Goal: Transaction & Acquisition: Purchase product/service

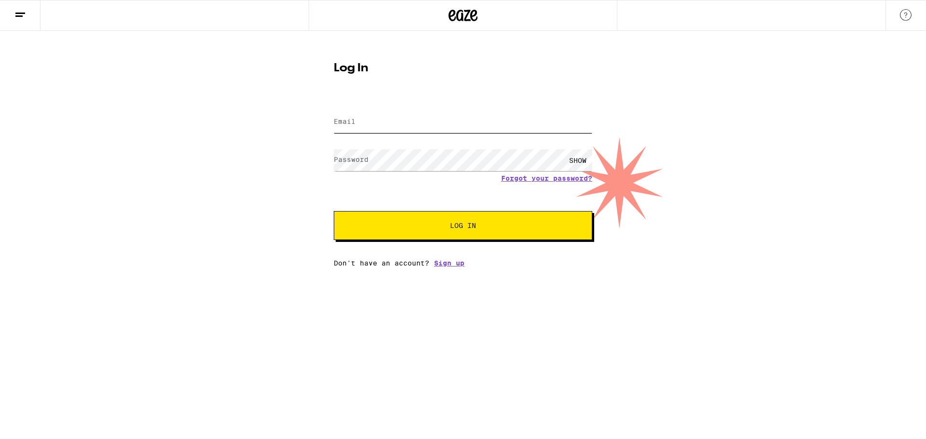
click at [378, 124] on input "Email" at bounding box center [463, 122] width 259 height 22
type input "[EMAIL_ADDRESS][DOMAIN_NAME]"
click at [334, 211] on button "Log In" at bounding box center [463, 225] width 259 height 29
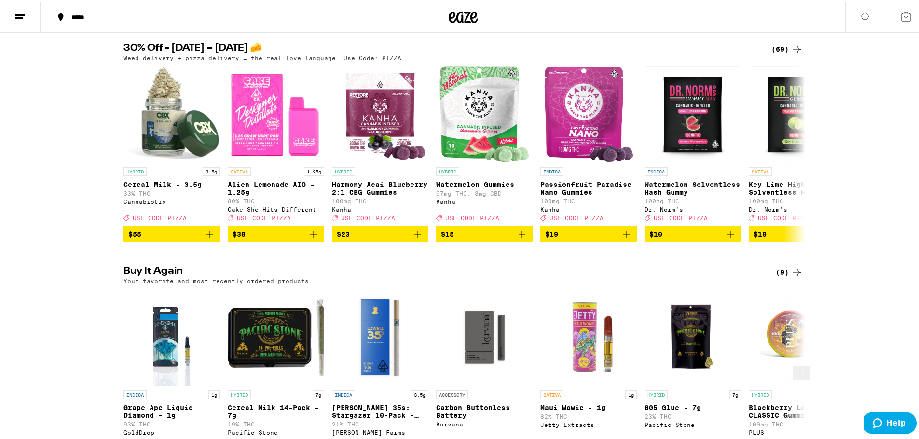
scroll to position [96, 0]
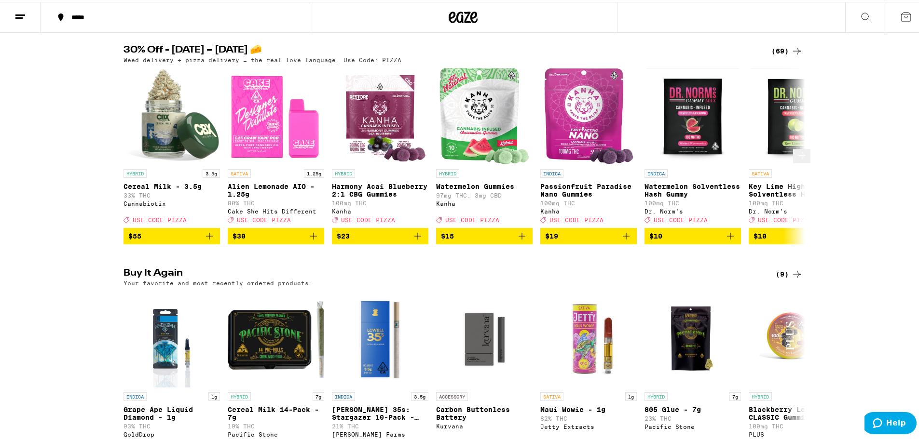
click at [796, 159] on icon at bounding box center [802, 154] width 12 height 12
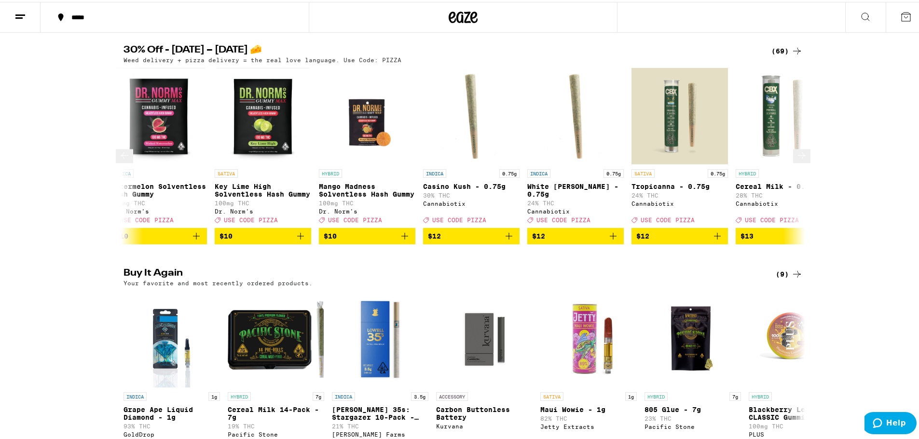
scroll to position [0, 574]
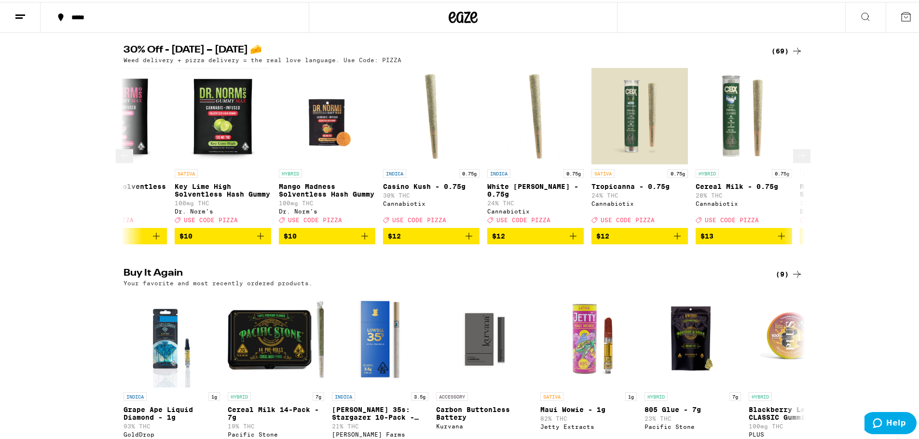
click at [796, 159] on icon at bounding box center [802, 154] width 12 height 12
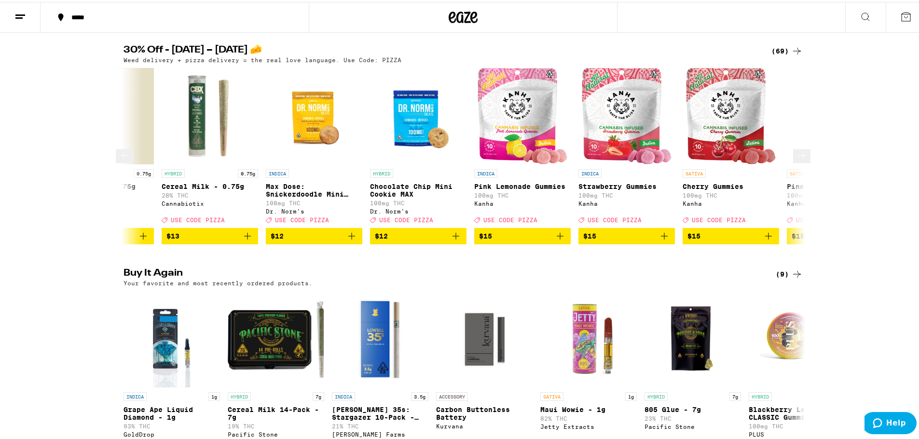
scroll to position [0, 1148]
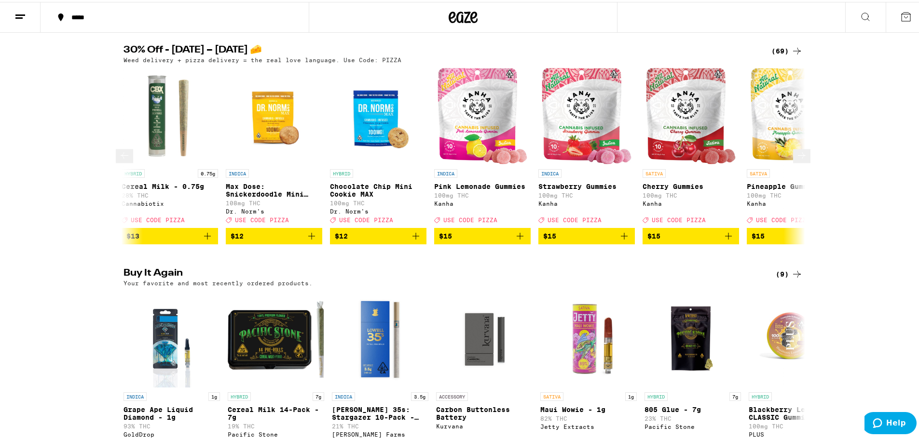
click at [796, 159] on icon at bounding box center [802, 154] width 12 height 12
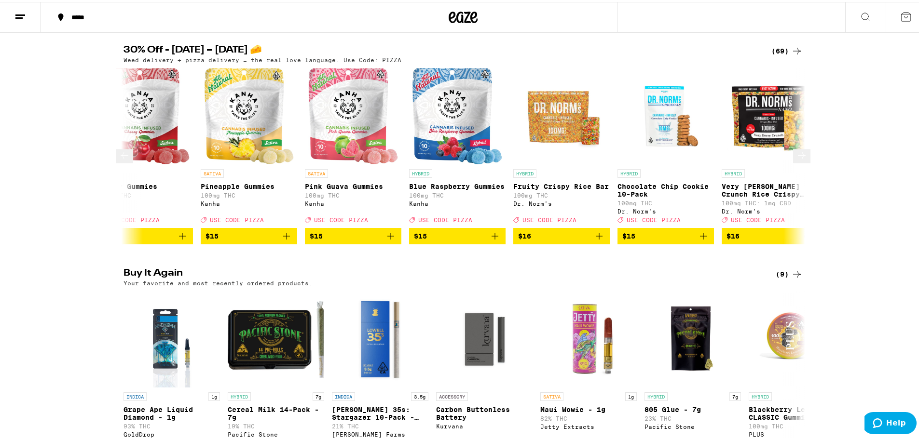
scroll to position [0, 1722]
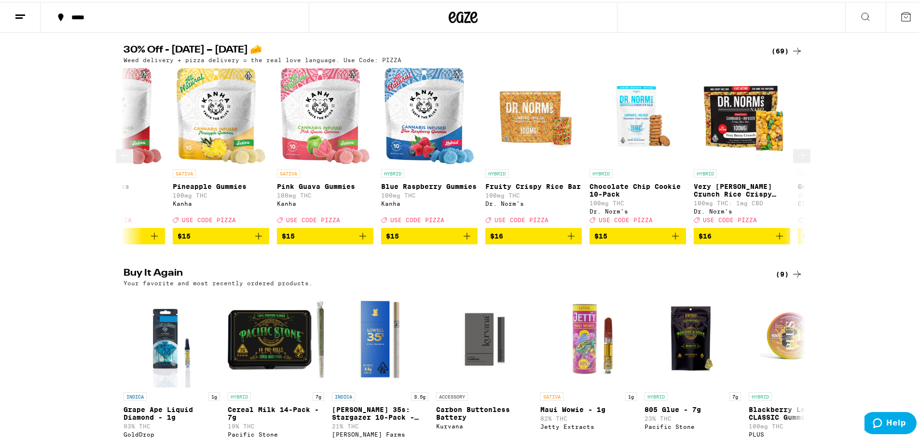
click at [796, 159] on icon at bounding box center [802, 154] width 12 height 12
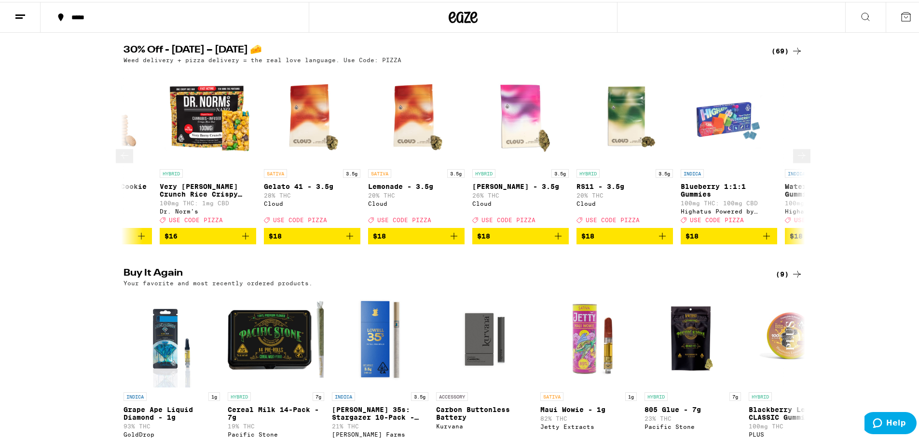
scroll to position [0, 2296]
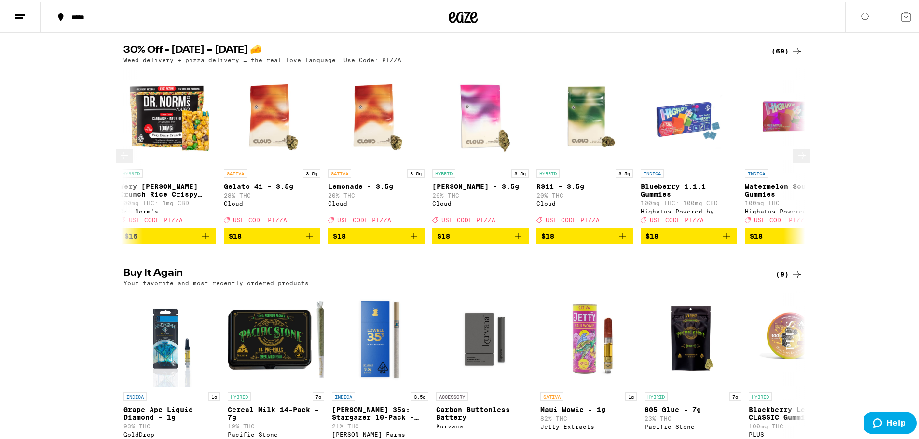
click at [796, 160] on icon at bounding box center [802, 154] width 12 height 12
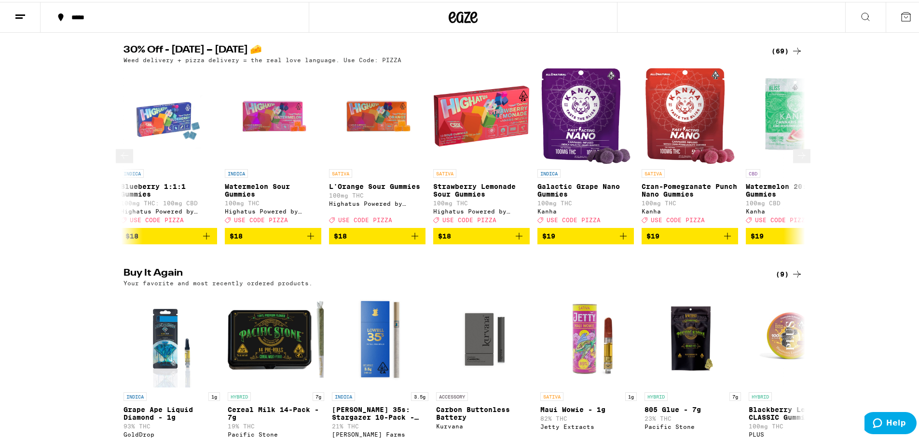
scroll to position [0, 2870]
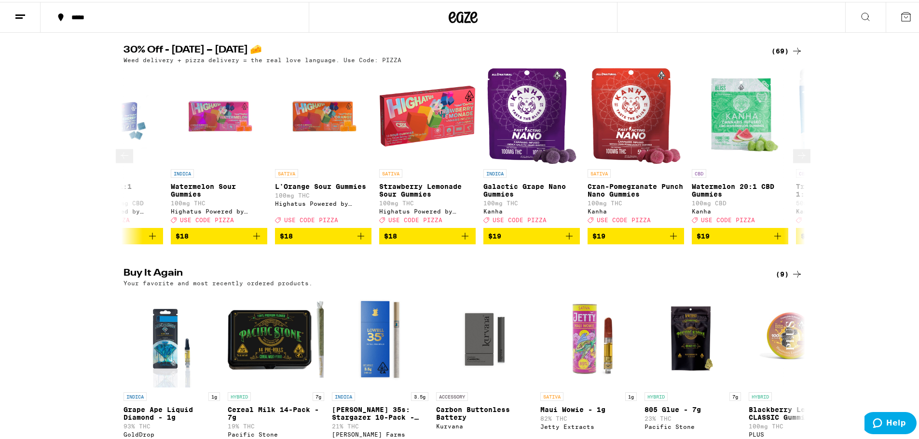
click at [796, 160] on icon at bounding box center [802, 154] width 12 height 12
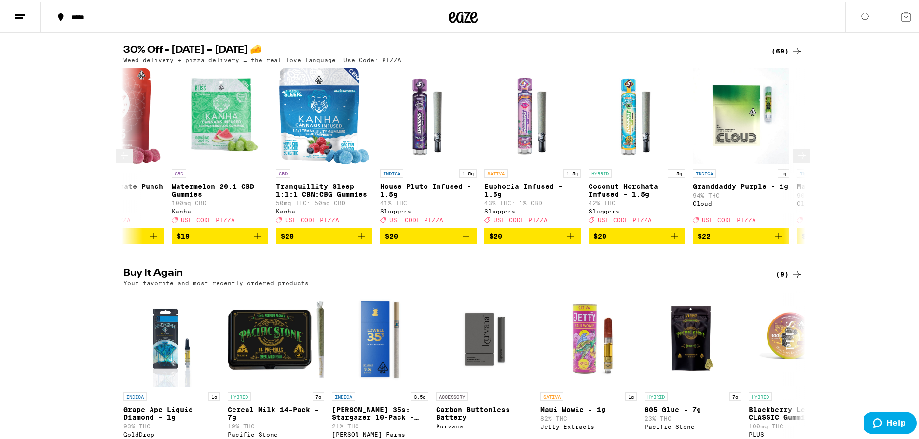
scroll to position [0, 3444]
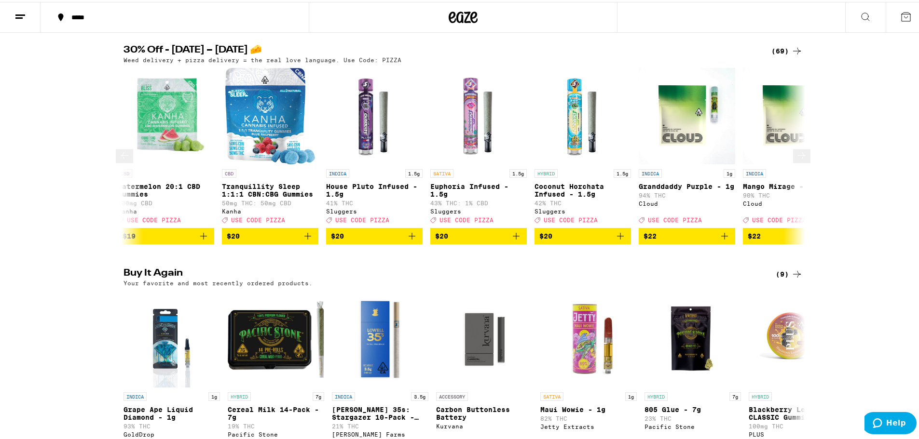
click at [796, 160] on icon at bounding box center [802, 154] width 12 height 12
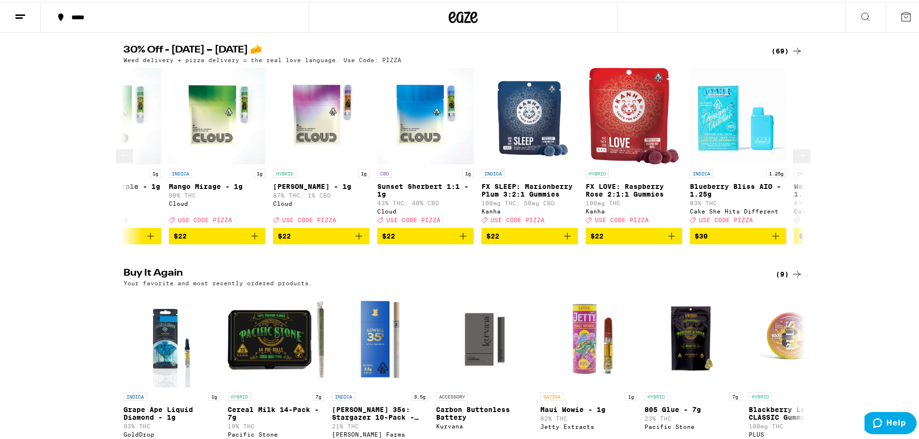
click at [796, 160] on icon at bounding box center [802, 154] width 12 height 12
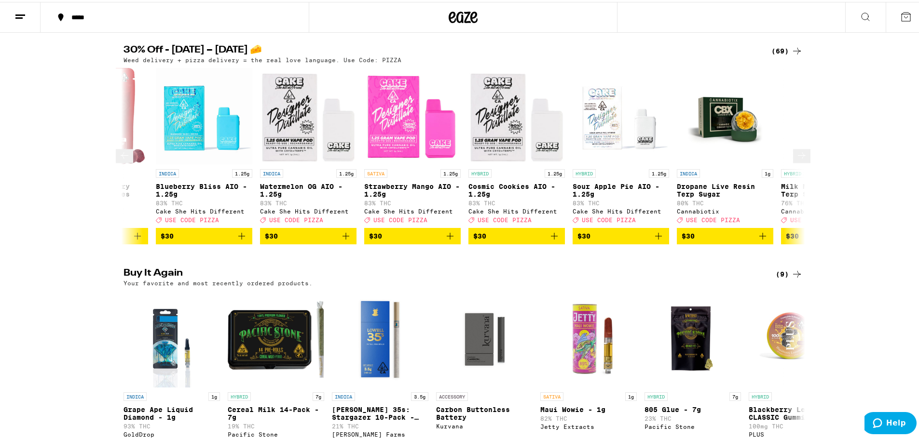
scroll to position [0, 4592]
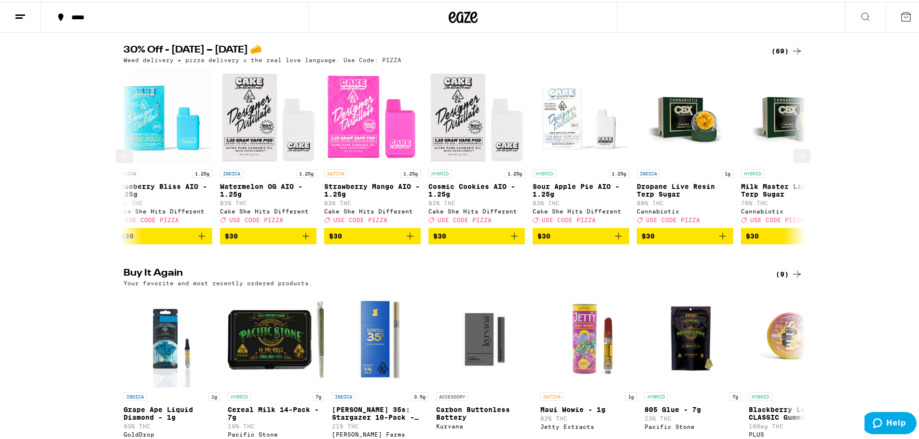
click at [796, 160] on icon at bounding box center [802, 154] width 12 height 12
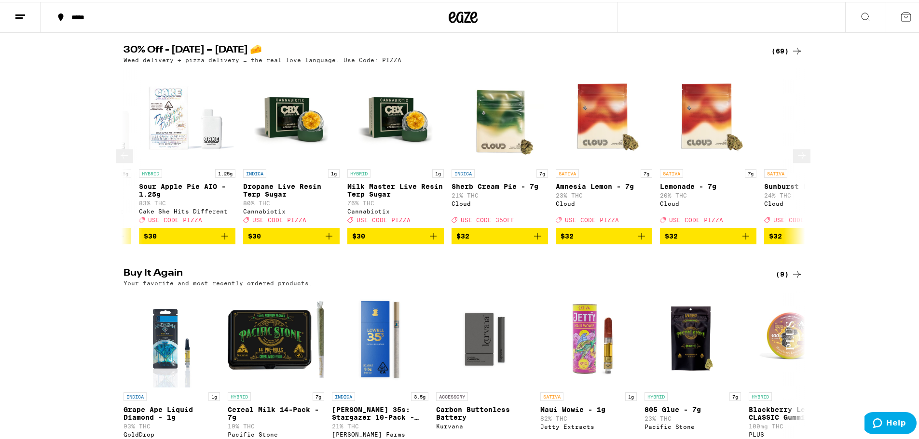
scroll to position [0, 5166]
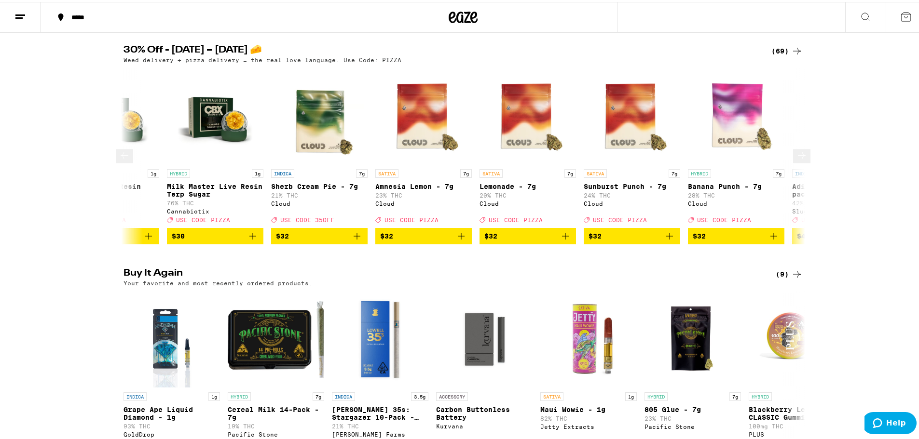
click at [793, 162] on button at bounding box center [801, 155] width 17 height 14
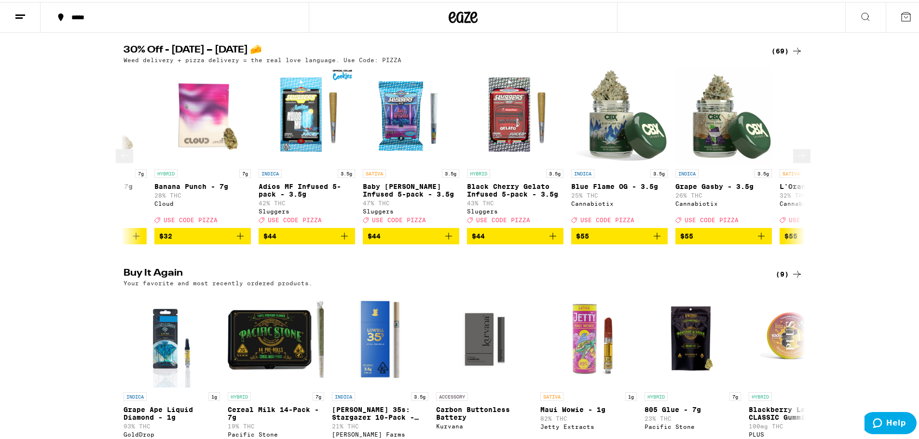
scroll to position [0, 5740]
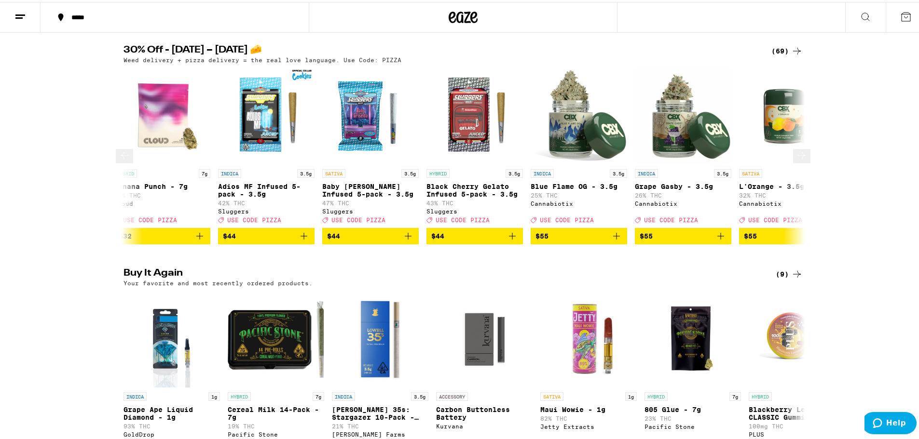
click at [793, 162] on button at bounding box center [801, 155] width 17 height 14
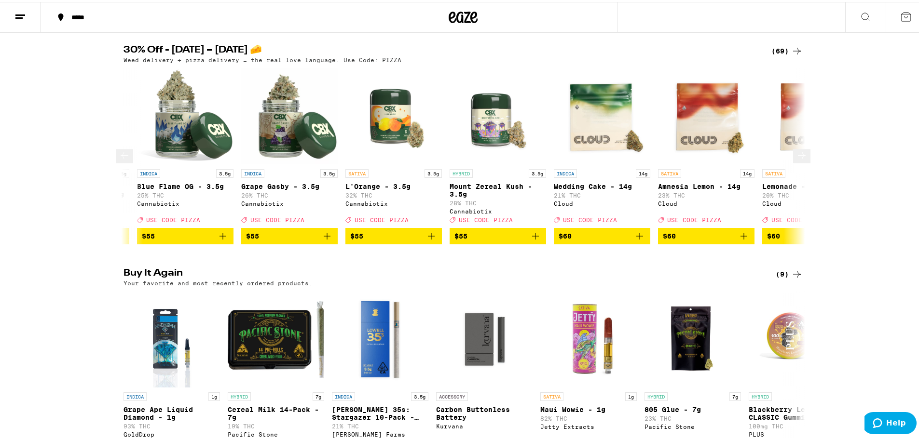
scroll to position [0, 6315]
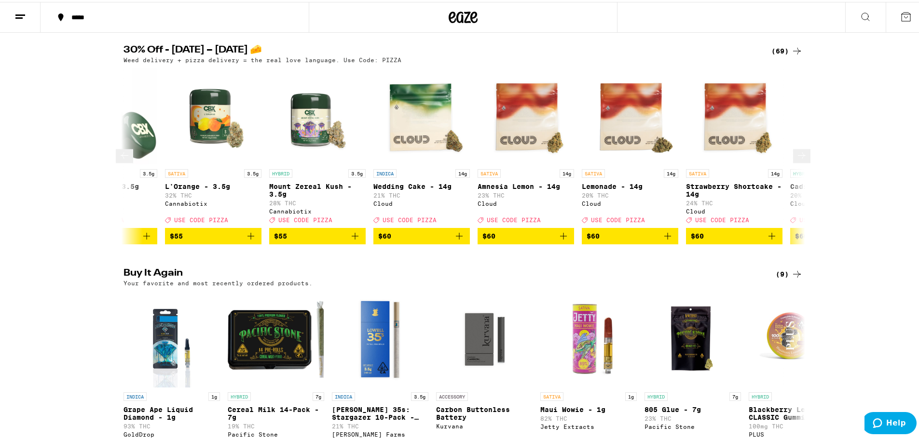
click at [129, 160] on icon at bounding box center [125, 154] width 12 height 12
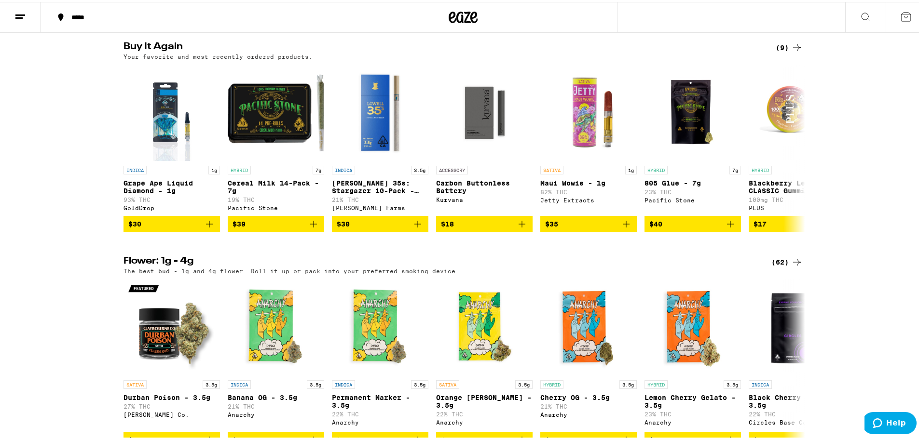
scroll to position [338, 0]
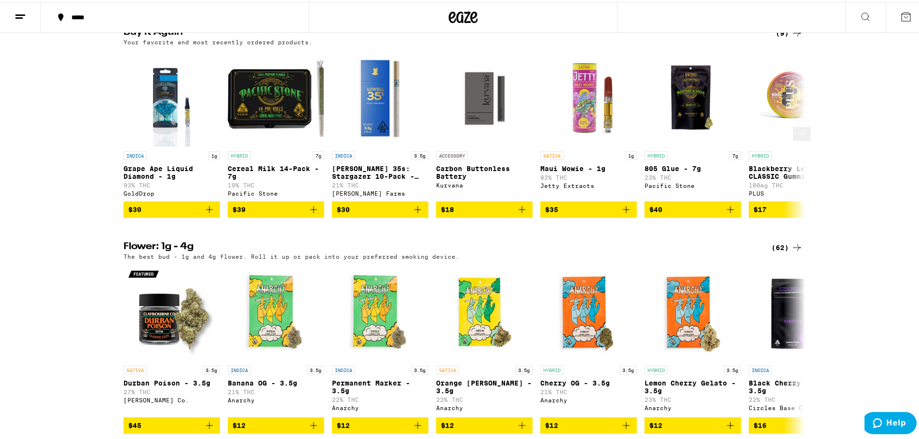
click at [412, 214] on icon "Add to bag" at bounding box center [418, 208] width 12 height 12
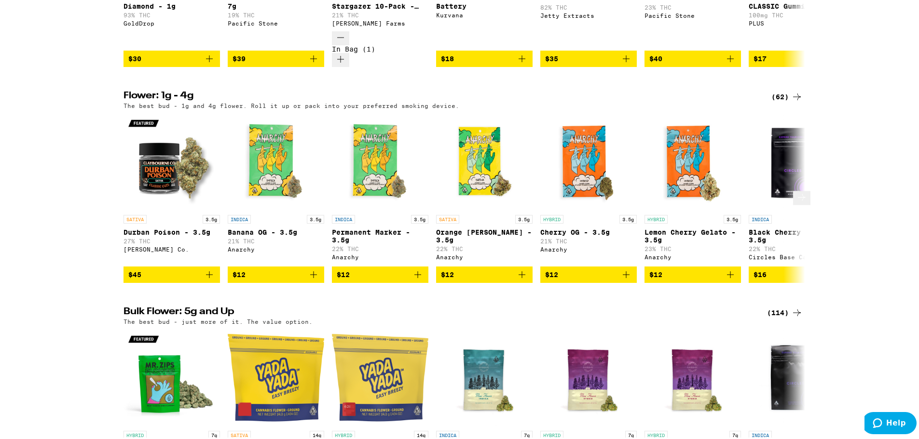
scroll to position [562, 0]
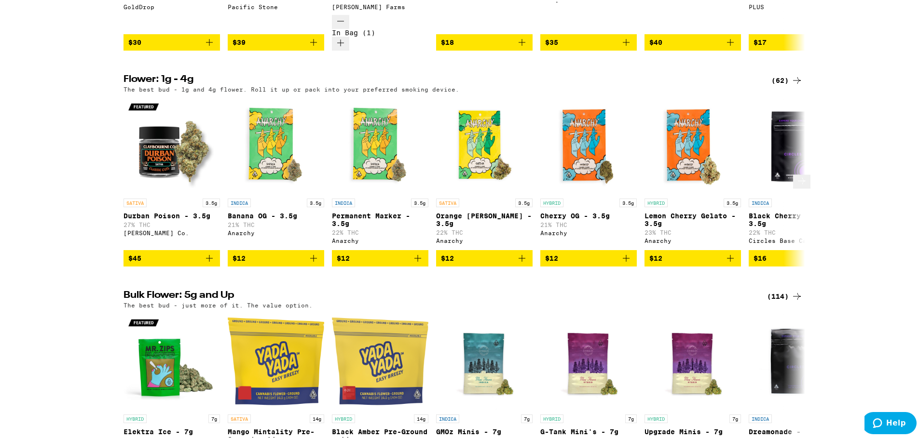
click at [204, 256] on icon "Add to bag" at bounding box center [210, 257] width 12 height 12
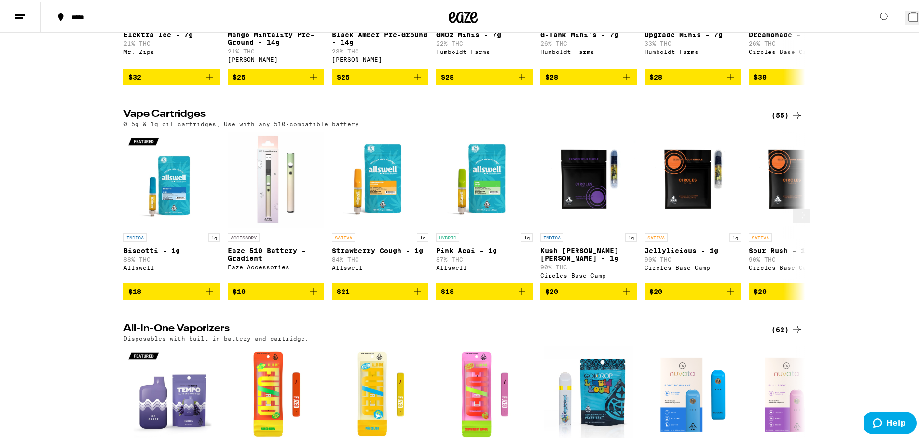
scroll to position [965, 0]
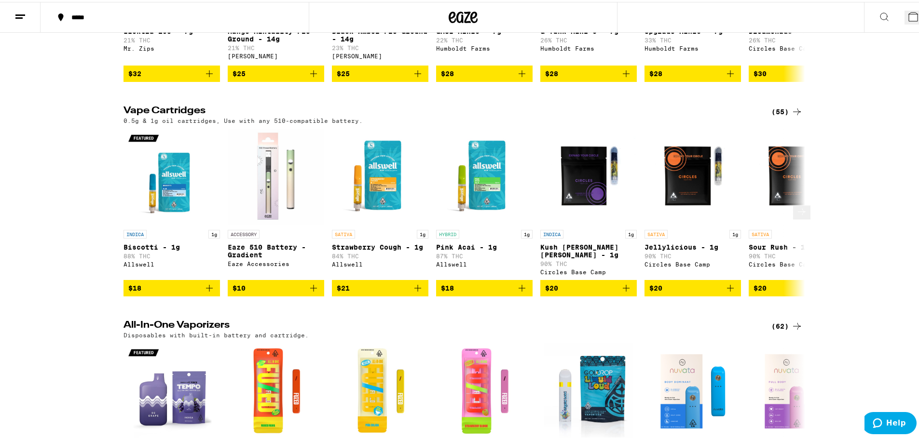
click at [798, 206] on icon at bounding box center [802, 209] width 8 height 7
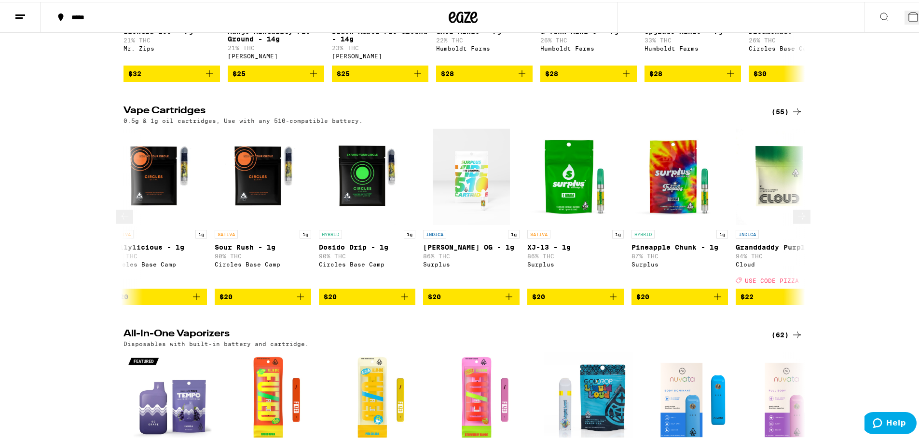
scroll to position [0, 574]
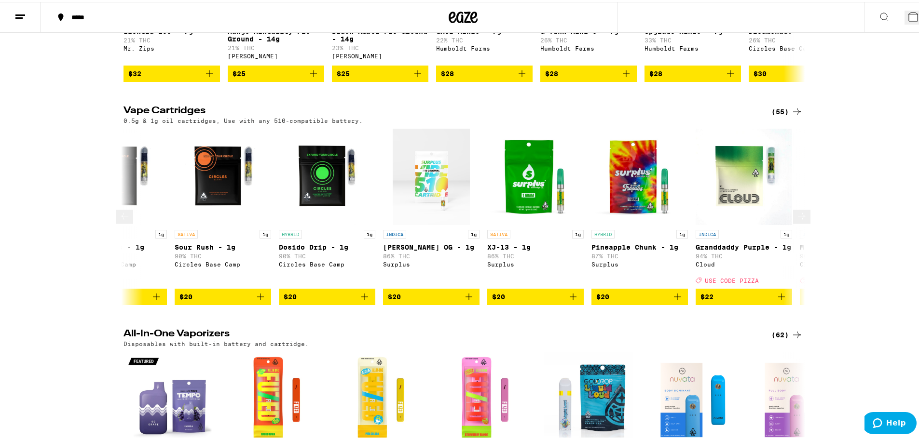
click at [796, 208] on icon at bounding box center [802, 214] width 12 height 12
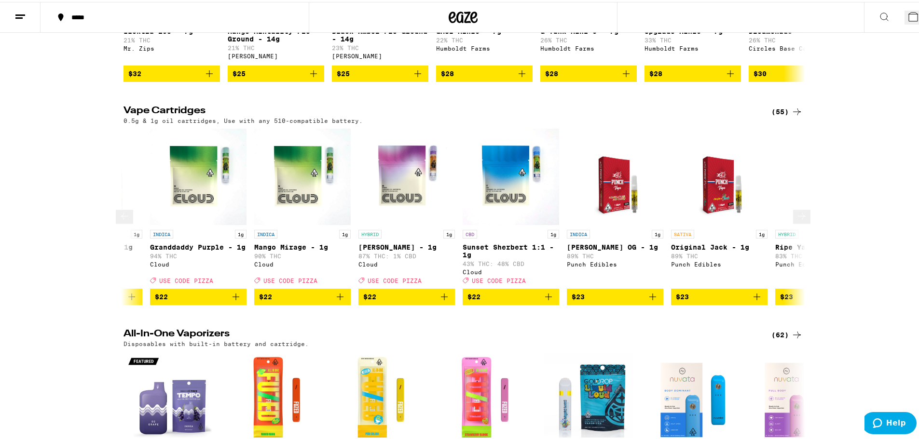
scroll to position [0, 1148]
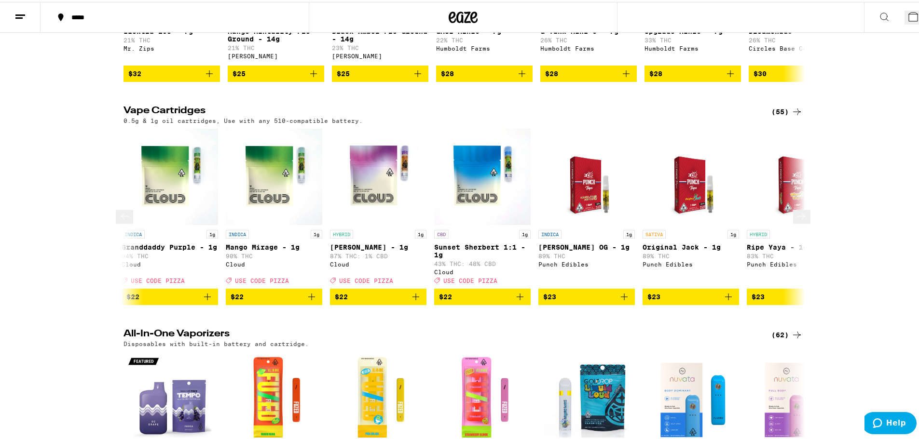
click at [796, 208] on icon at bounding box center [802, 214] width 12 height 12
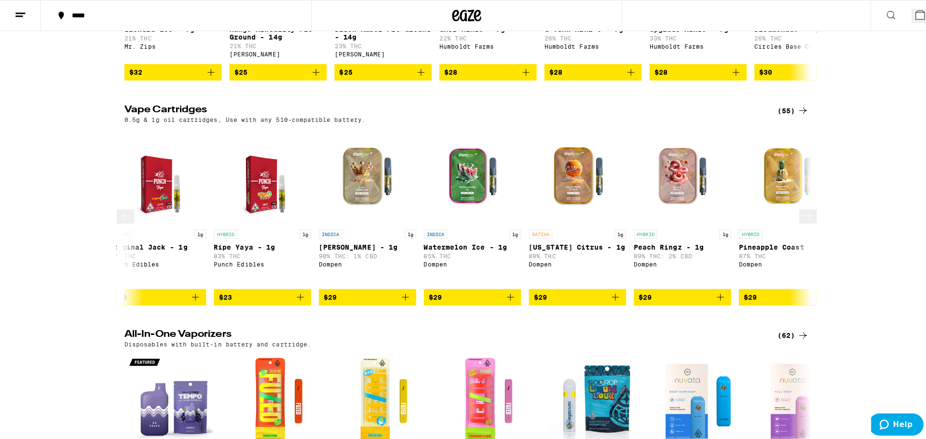
scroll to position [0, 1722]
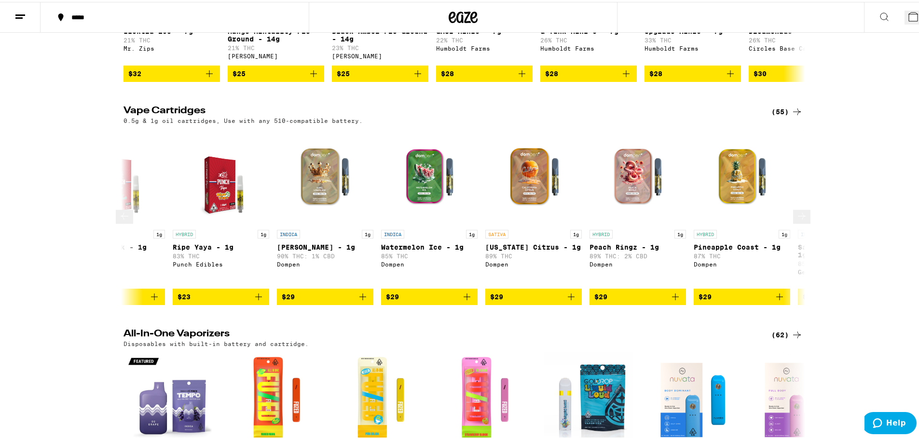
click at [570, 289] on icon "Add to bag" at bounding box center [571, 295] width 12 height 12
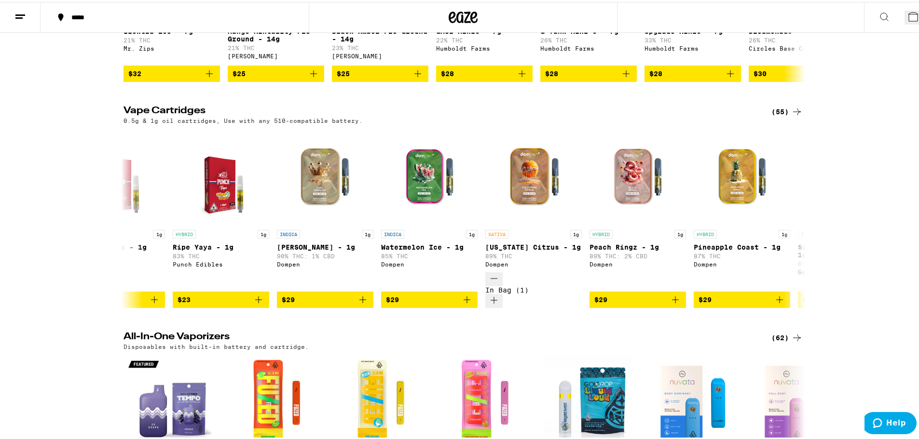
click at [905, 23] on button "3" at bounding box center [915, 16] width 22 height 14
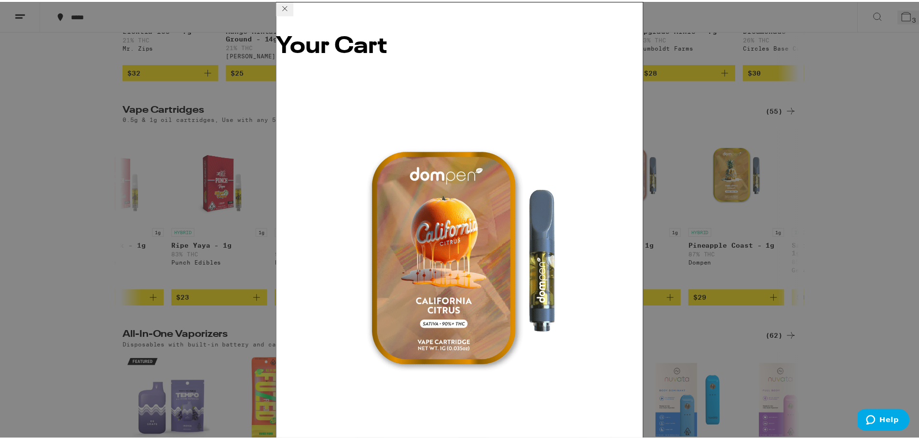
scroll to position [41, 0]
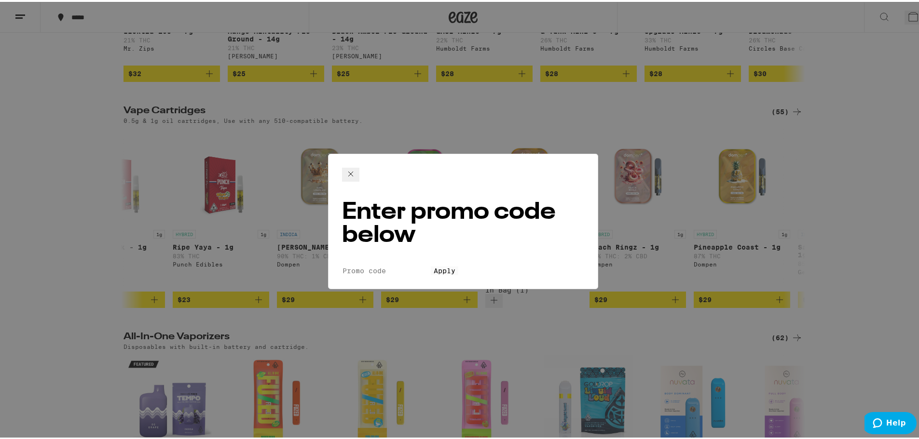
click at [379, 265] on input "Promo Code" at bounding box center [386, 269] width 89 height 9
type input "pizza"
click at [453, 265] on span "Apply" at bounding box center [445, 269] width 22 height 8
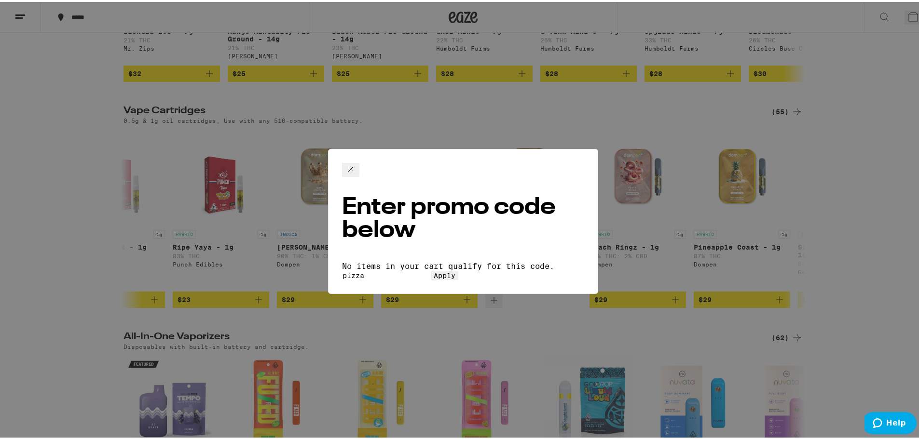
click at [353, 167] on icon at bounding box center [350, 167] width 5 height 5
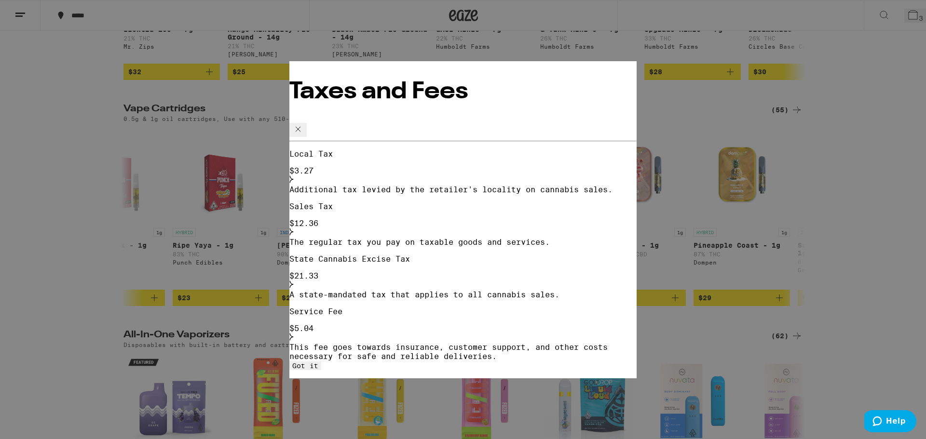
click at [304, 123] on icon at bounding box center [298, 129] width 12 height 12
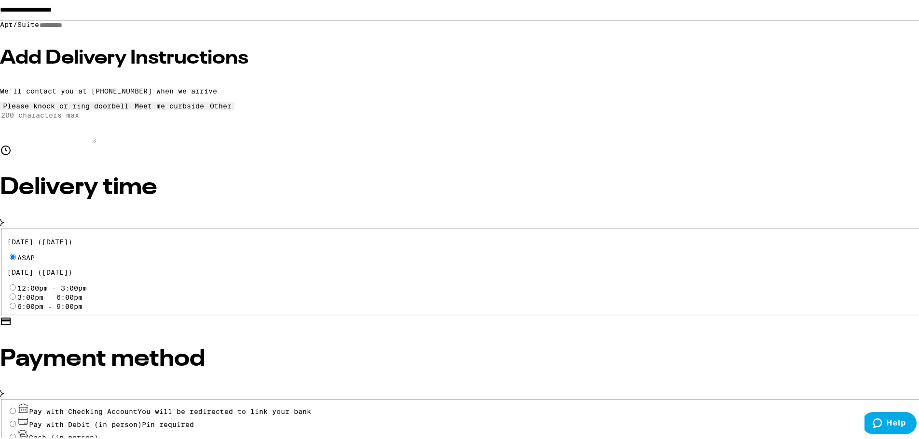
scroll to position [248, 0]
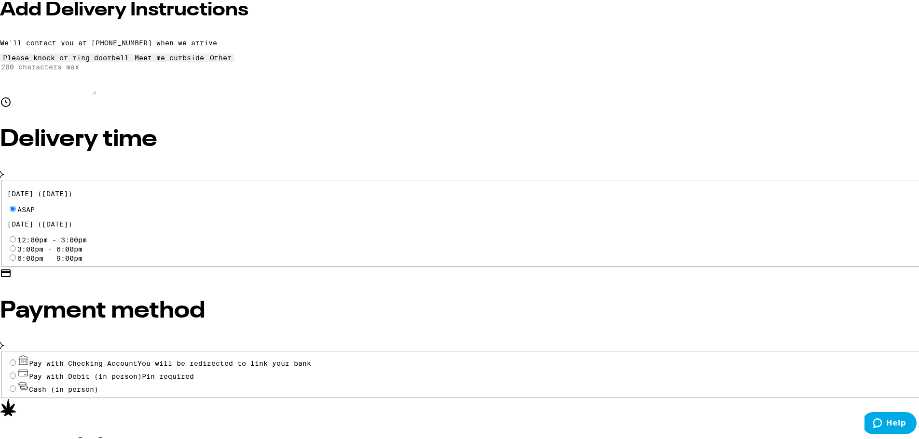
click at [16, 371] on input "Pay with Debit (in person) Pin required" at bounding box center [13, 374] width 6 height 6
radio input "true"
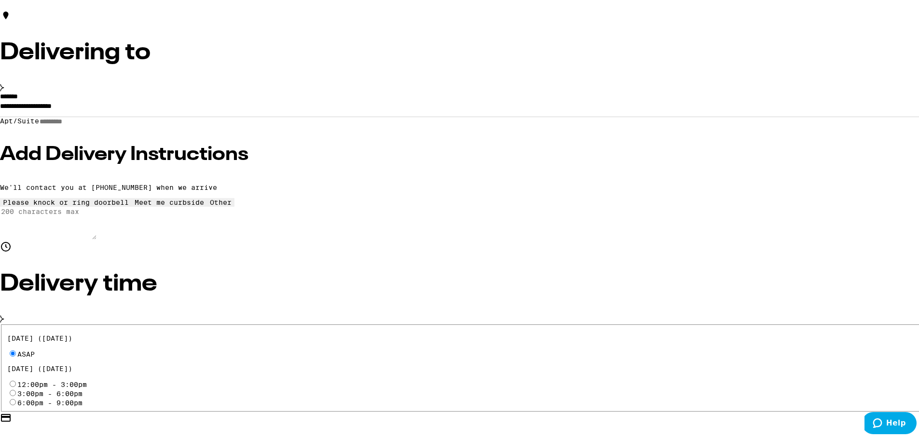
scroll to position [55, 0]
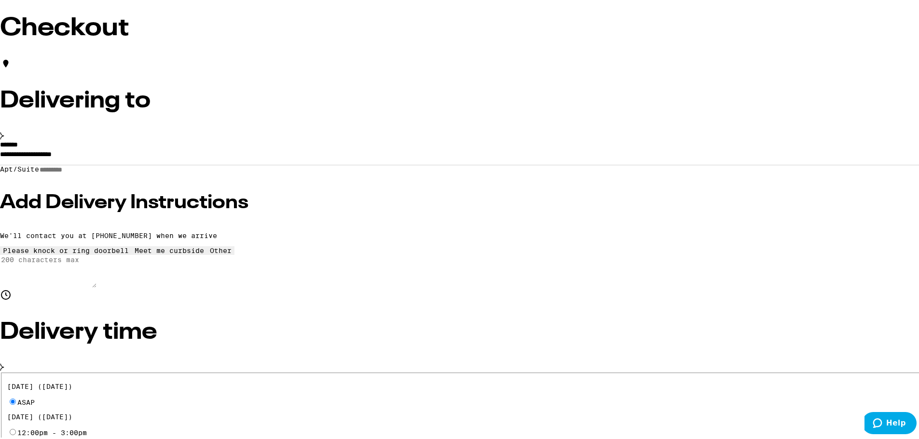
drag, startPoint x: 559, startPoint y: 226, endPoint x: 533, endPoint y: 230, distance: 25.9
drag, startPoint x: 559, startPoint y: 227, endPoint x: 549, endPoint y: 227, distance: 10.1
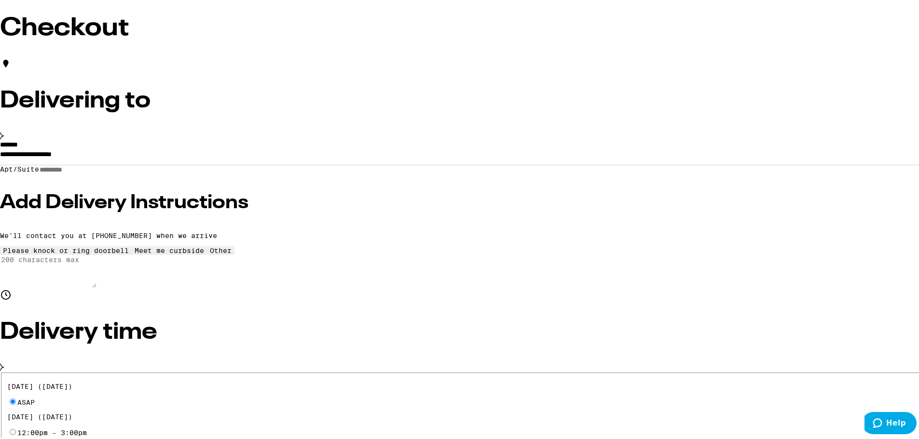
type input "5"
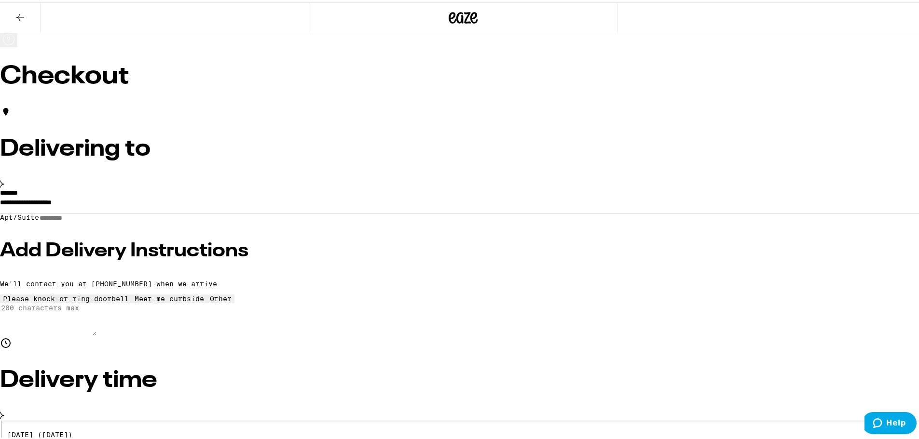
click at [4, 183] on icon at bounding box center [2, 182] width 4 height 8
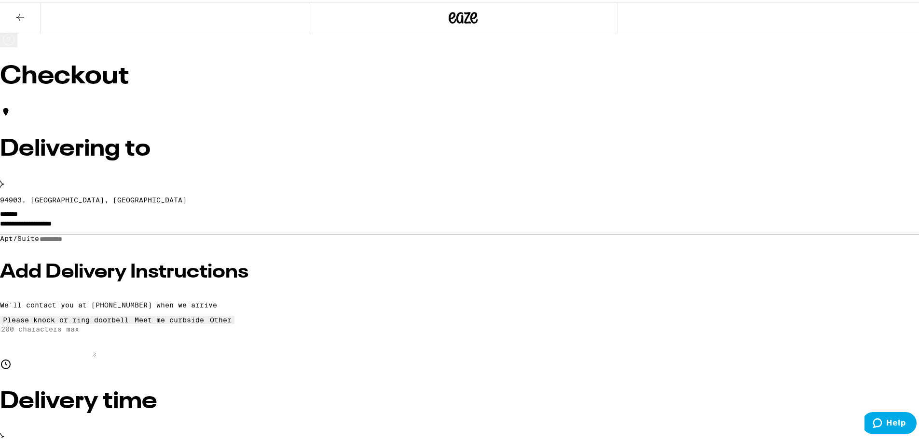
click at [4, 183] on icon at bounding box center [2, 182] width 4 height 8
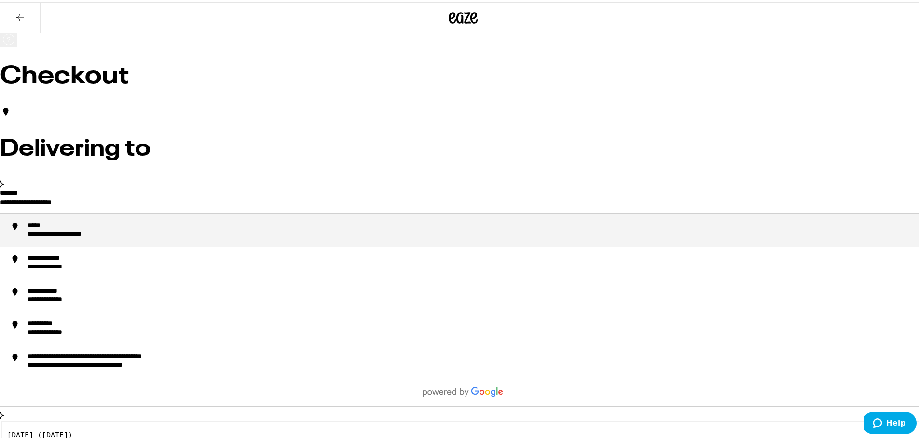
drag, startPoint x: 290, startPoint y: 211, endPoint x: 171, endPoint y: 218, distance: 118.8
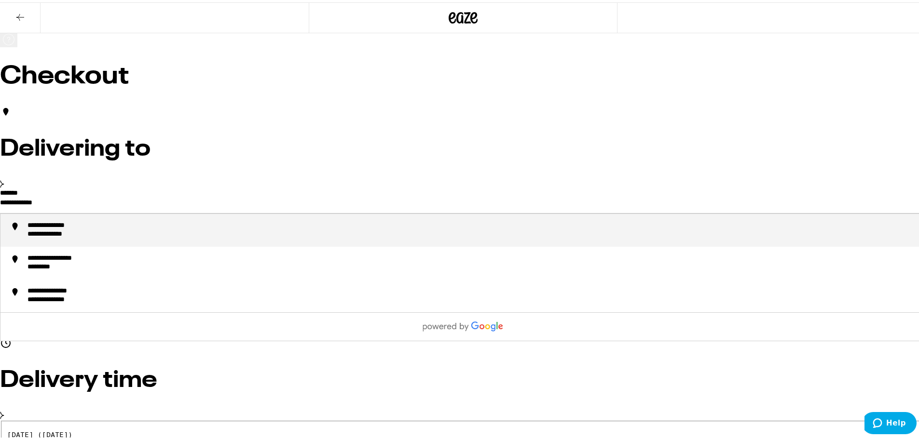
click at [229, 237] on div "**********" at bounding box center [472, 228] width 890 height 17
type input "**********"
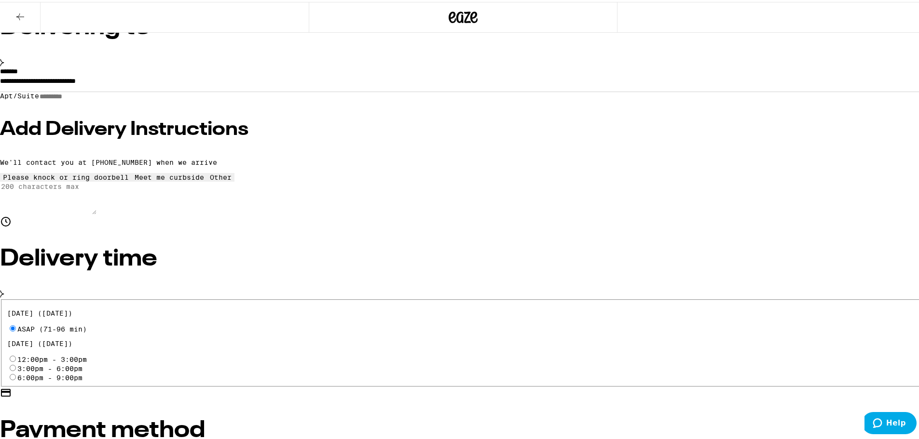
scroll to position [73, 0]
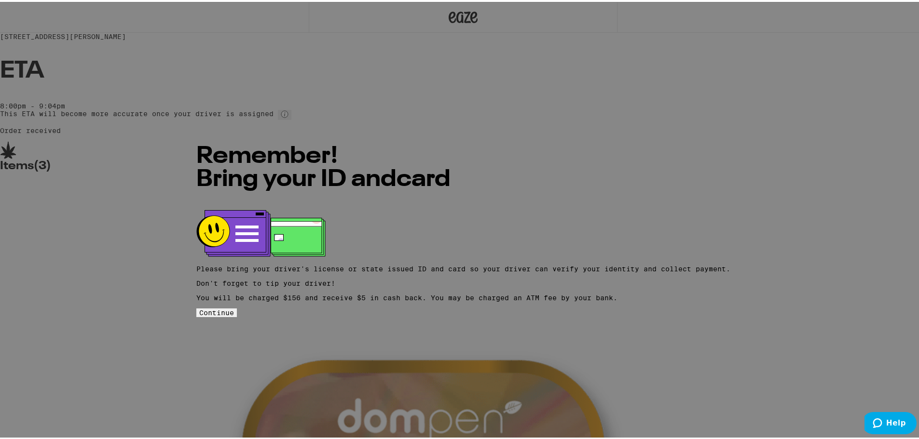
click at [234, 313] on span "Continue" at bounding box center [216, 311] width 35 height 8
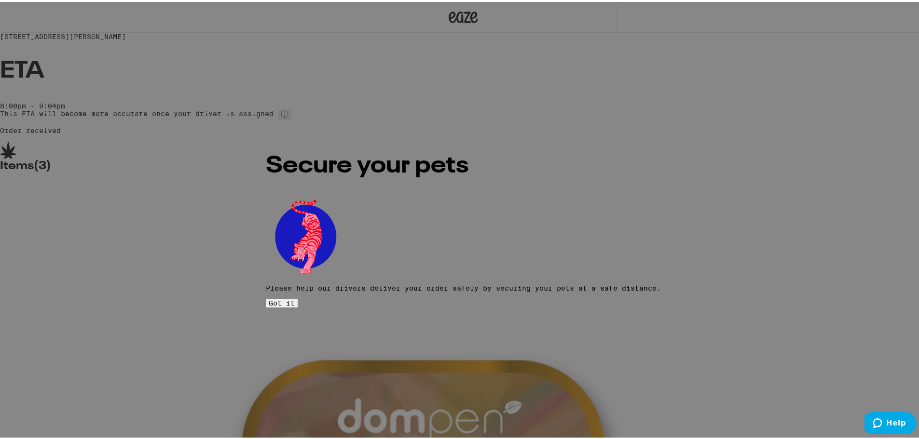
click at [298, 298] on button "Got it" at bounding box center [282, 301] width 32 height 9
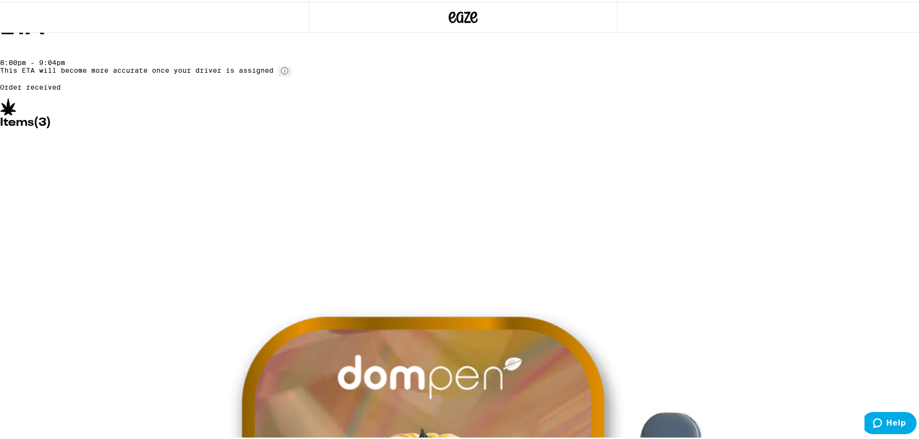
scroll to position [43, 0]
